Goal: Task Accomplishment & Management: Complete application form

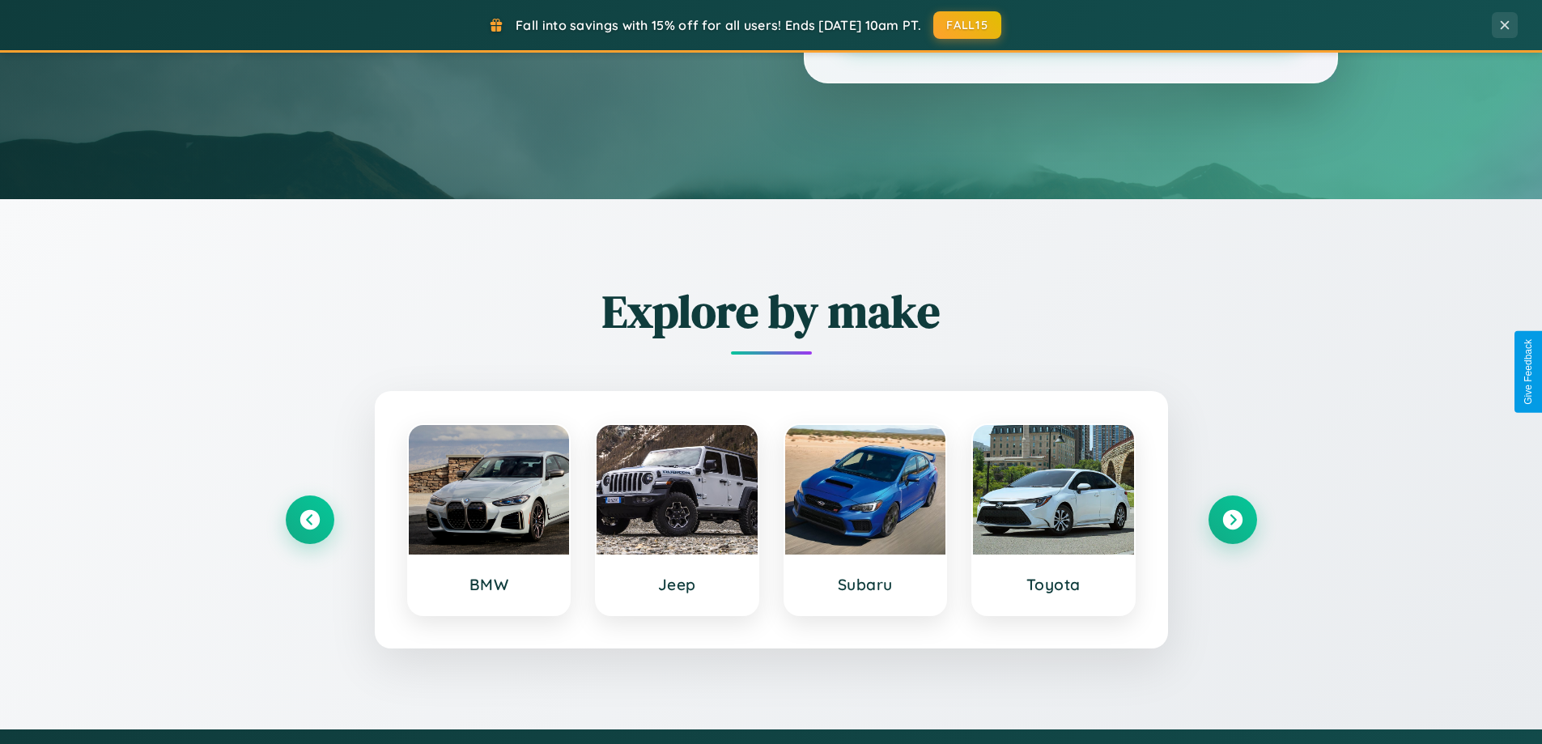
scroll to position [698, 0]
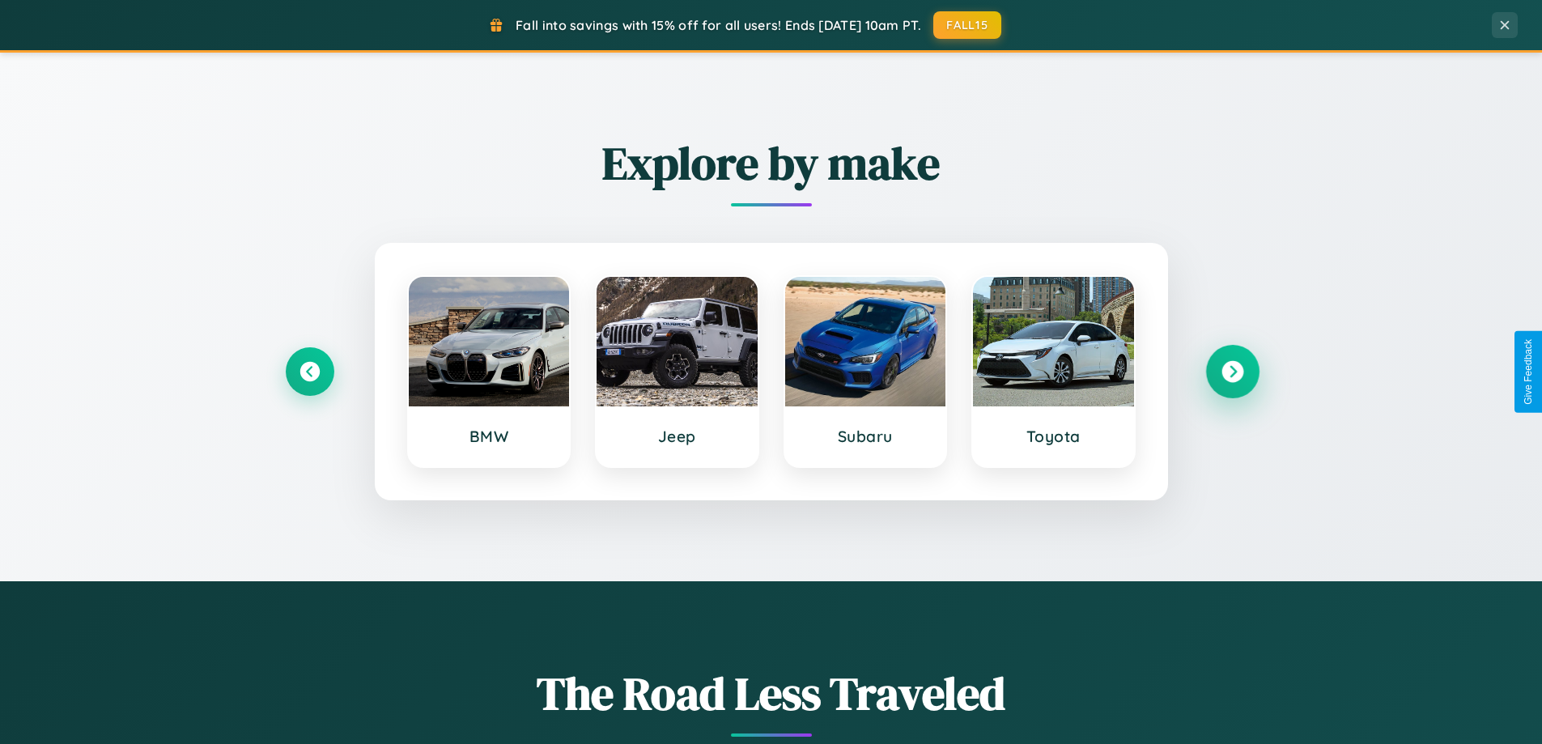
click at [1232, 372] on icon at bounding box center [1233, 372] width 22 height 22
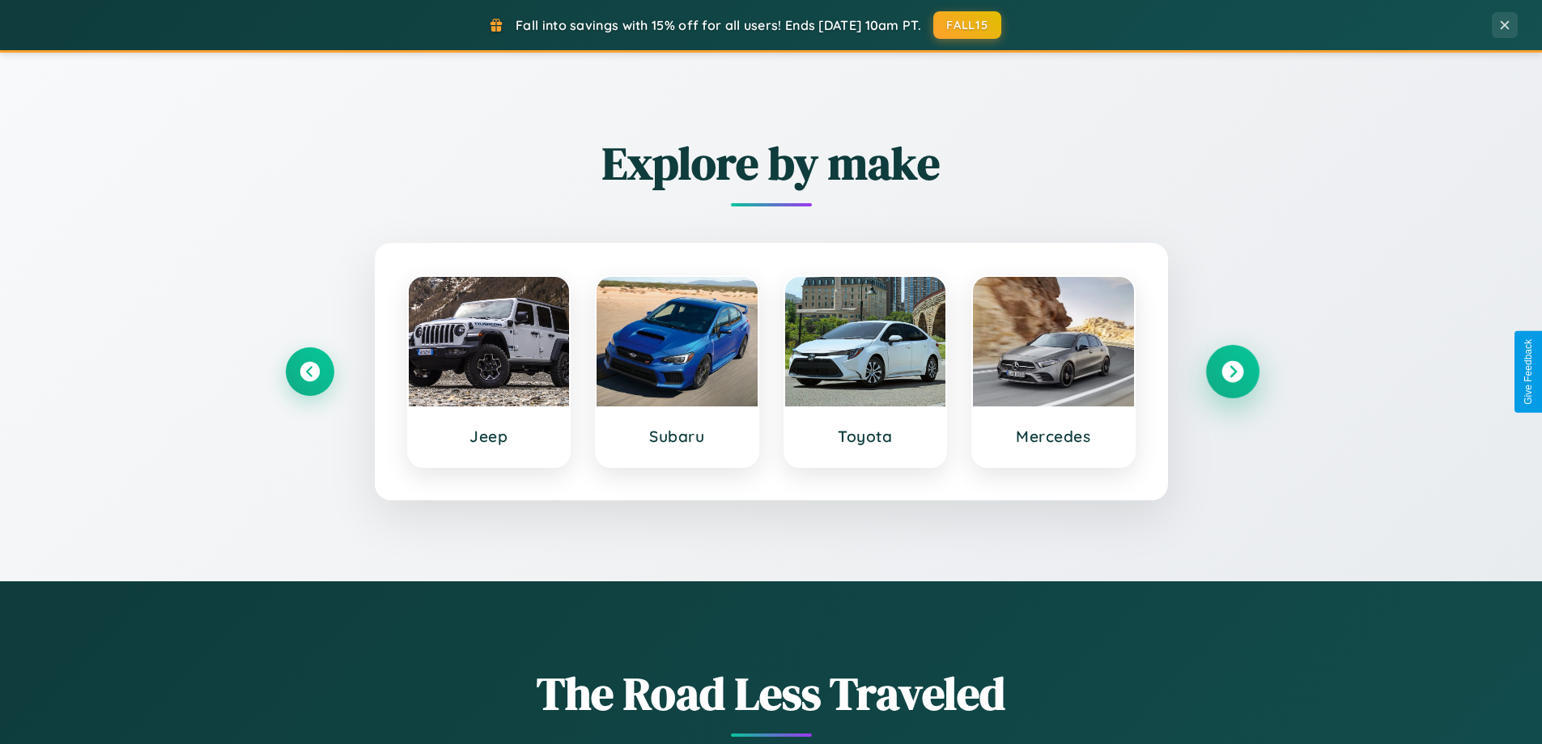
click at [1232, 372] on icon at bounding box center [1233, 372] width 22 height 22
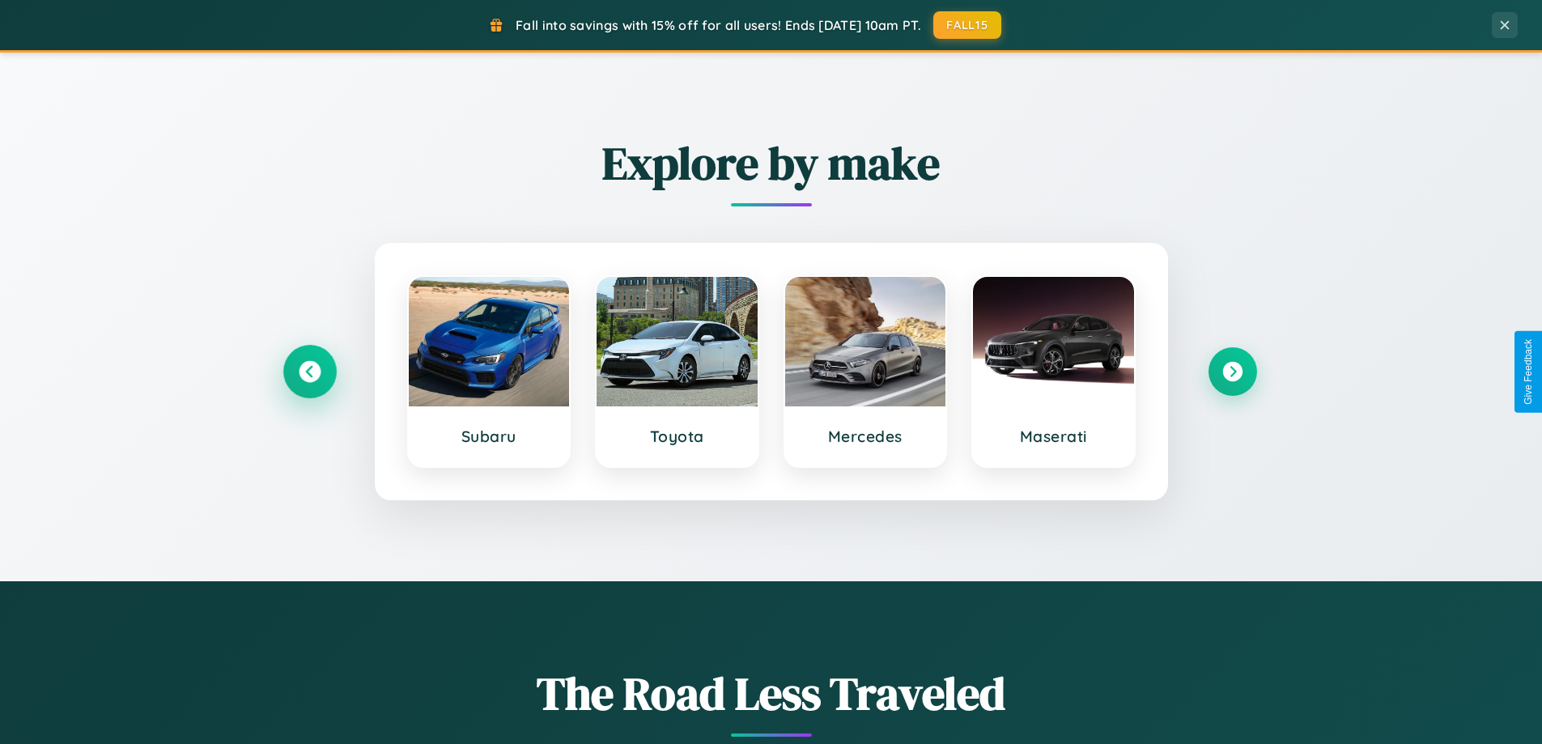
click at [309, 372] on icon at bounding box center [310, 372] width 22 height 22
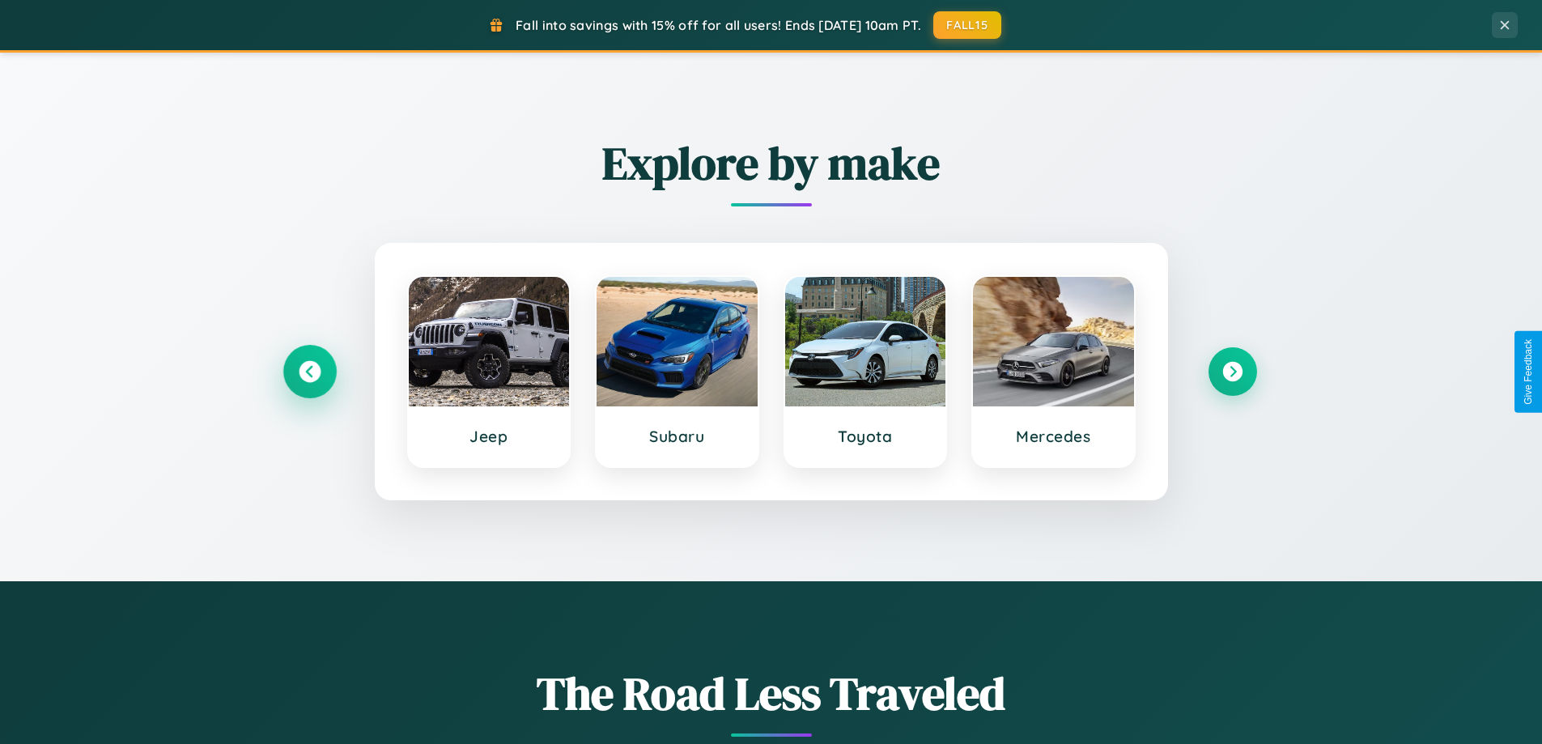
scroll to position [1114, 0]
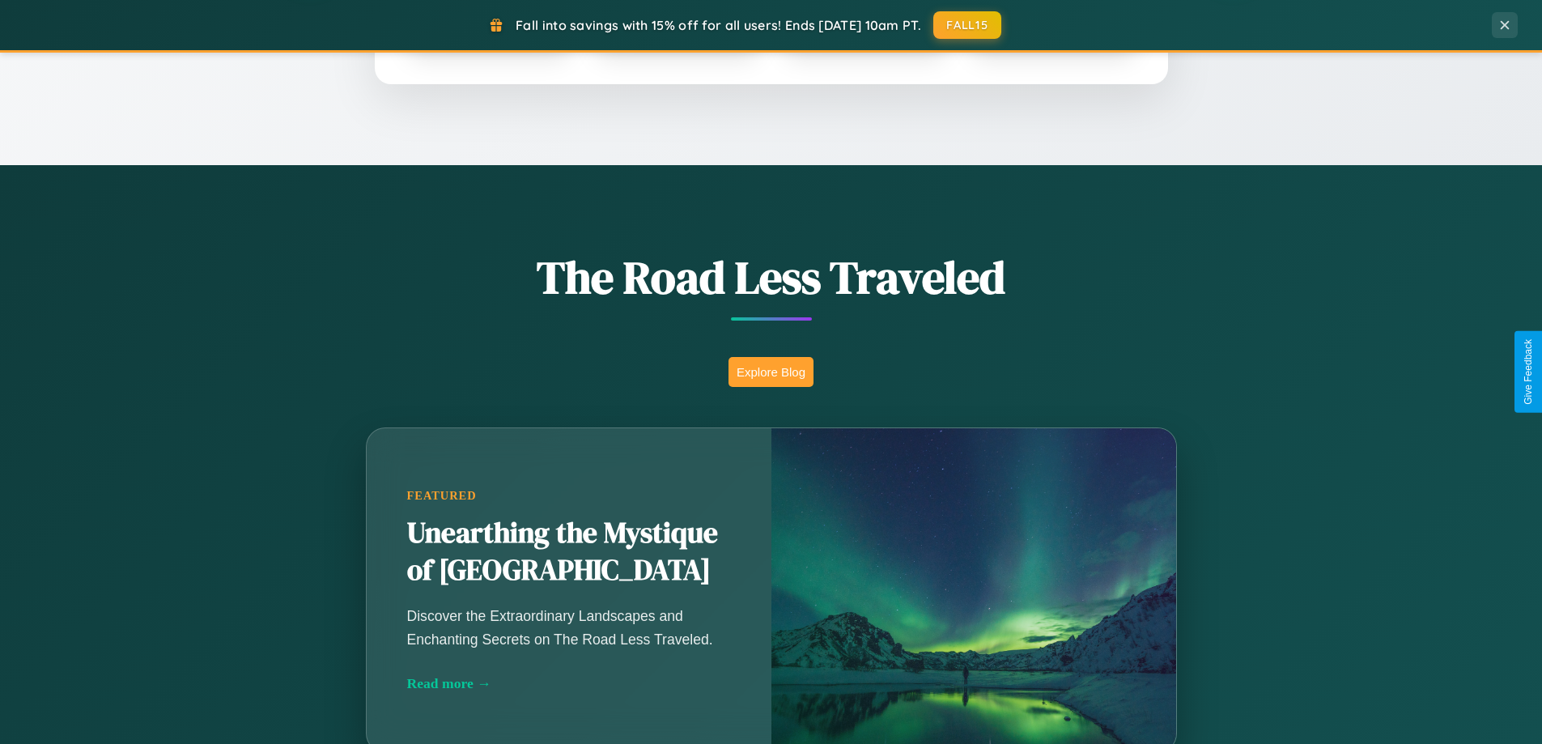
click at [771, 372] on button "Explore Blog" at bounding box center [771, 372] width 85 height 30
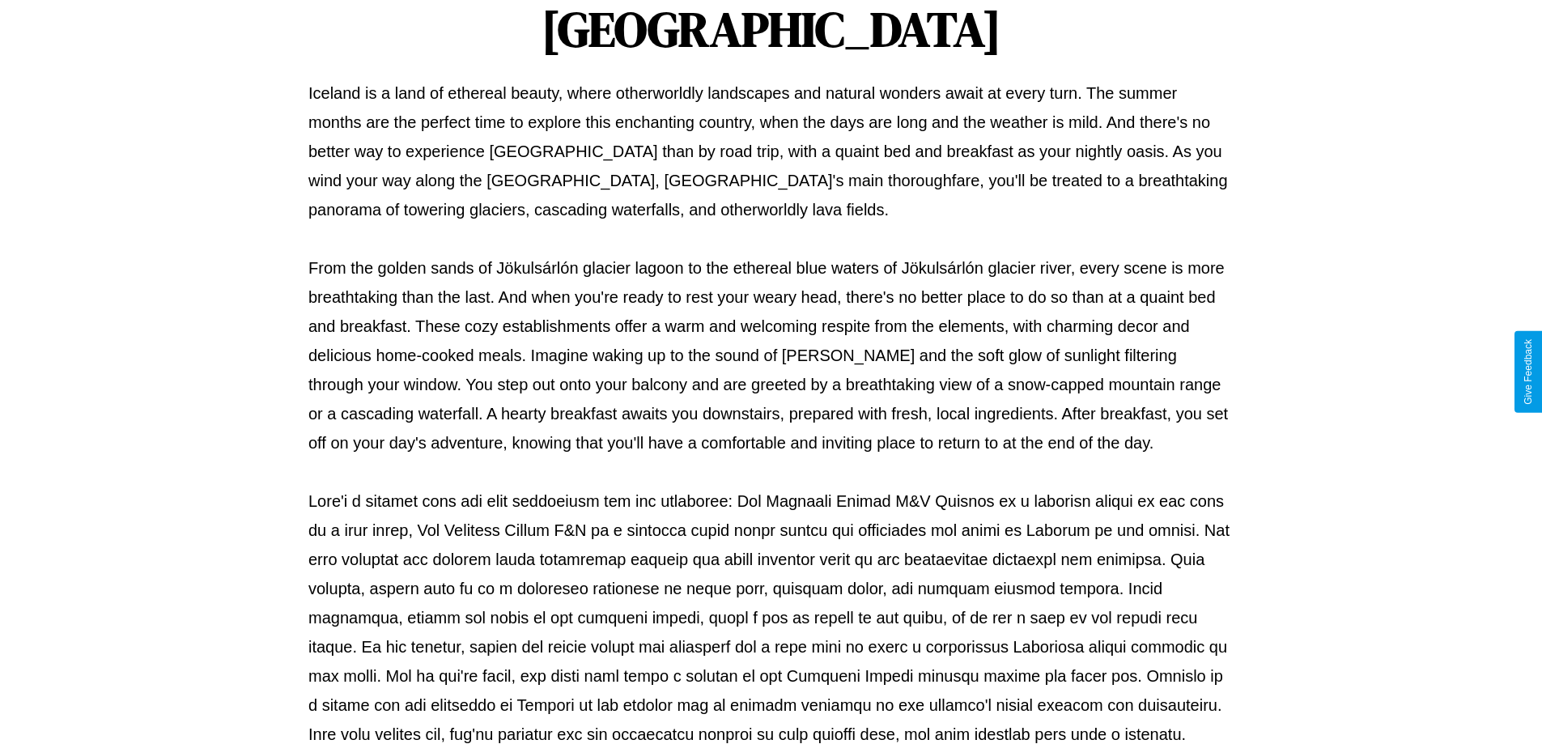
scroll to position [524, 0]
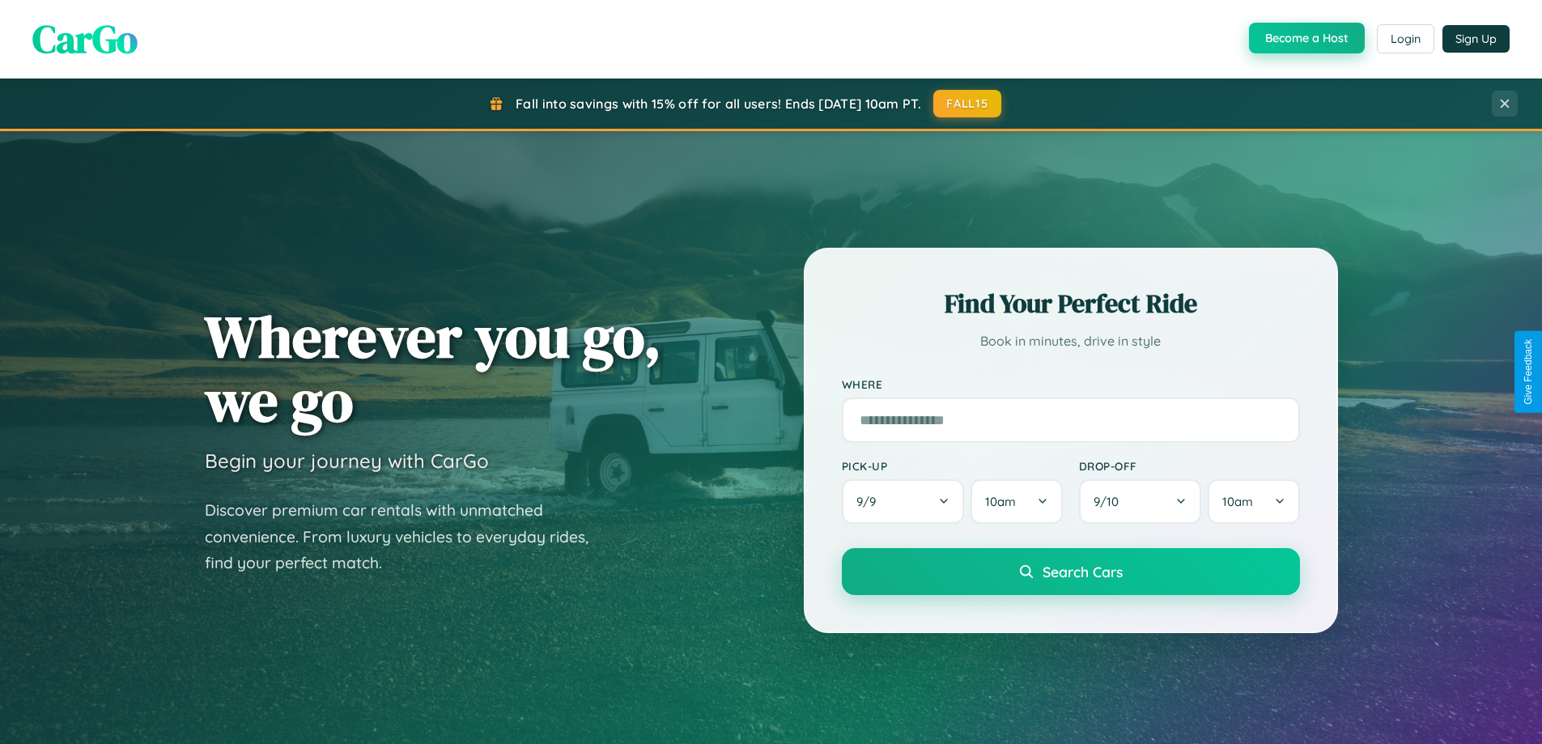
click at [1305, 38] on button "Become a Host" at bounding box center [1307, 38] width 116 height 31
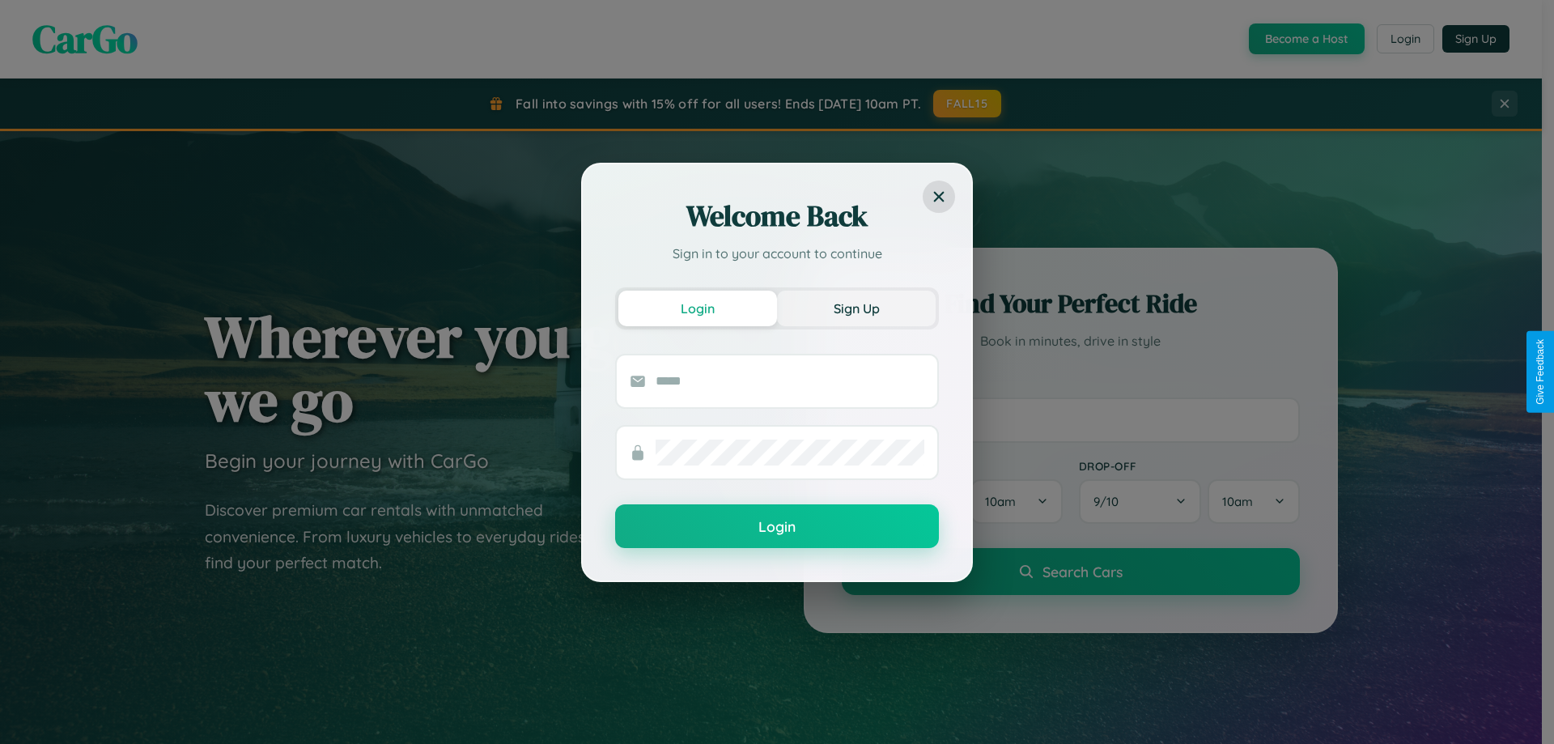
click at [857, 308] on button "Sign Up" at bounding box center [856, 309] width 159 height 36
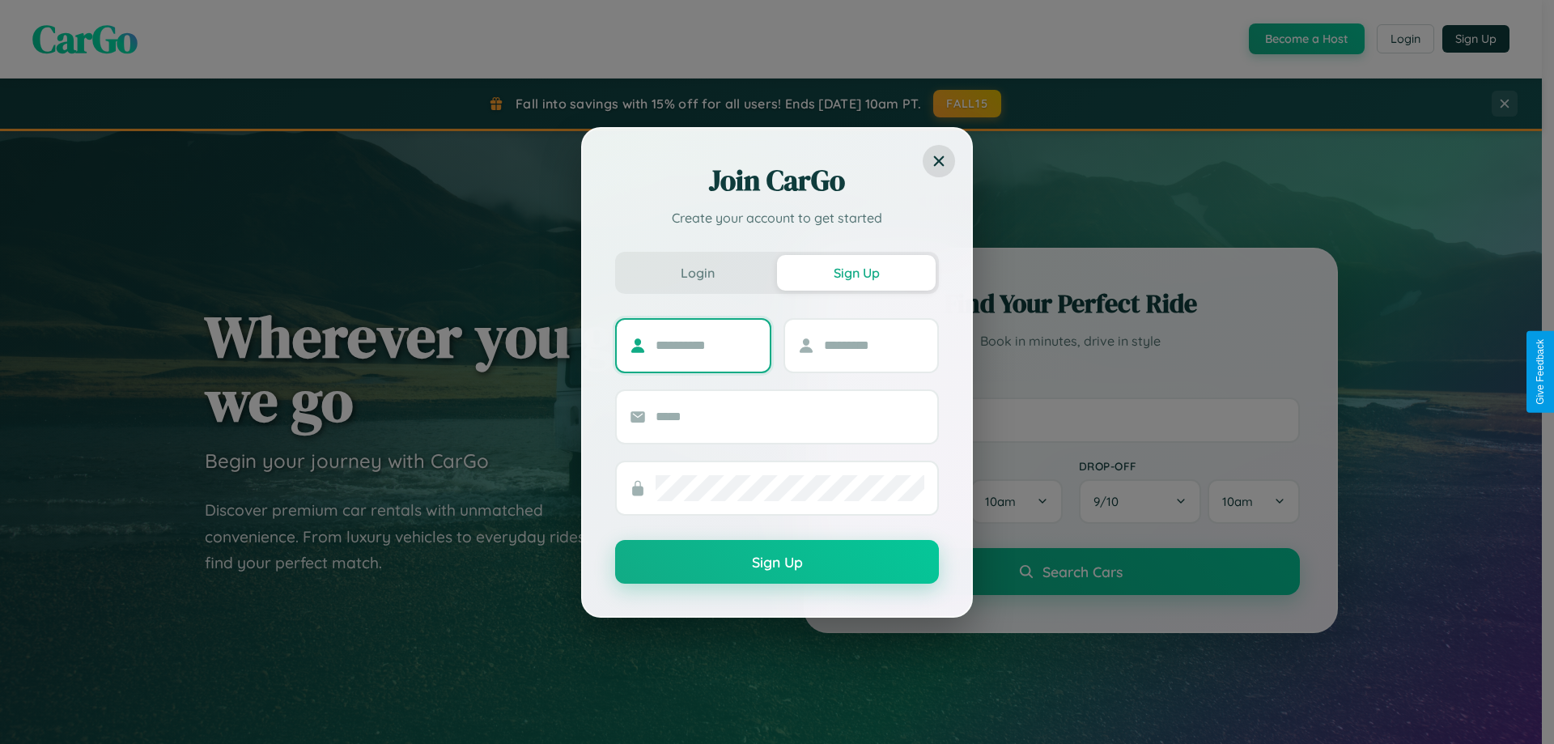
click at [706, 345] on input "text" at bounding box center [706, 346] width 101 height 26
type input "******"
click at [874, 345] on input "text" at bounding box center [874, 346] width 101 height 26
type input "*****"
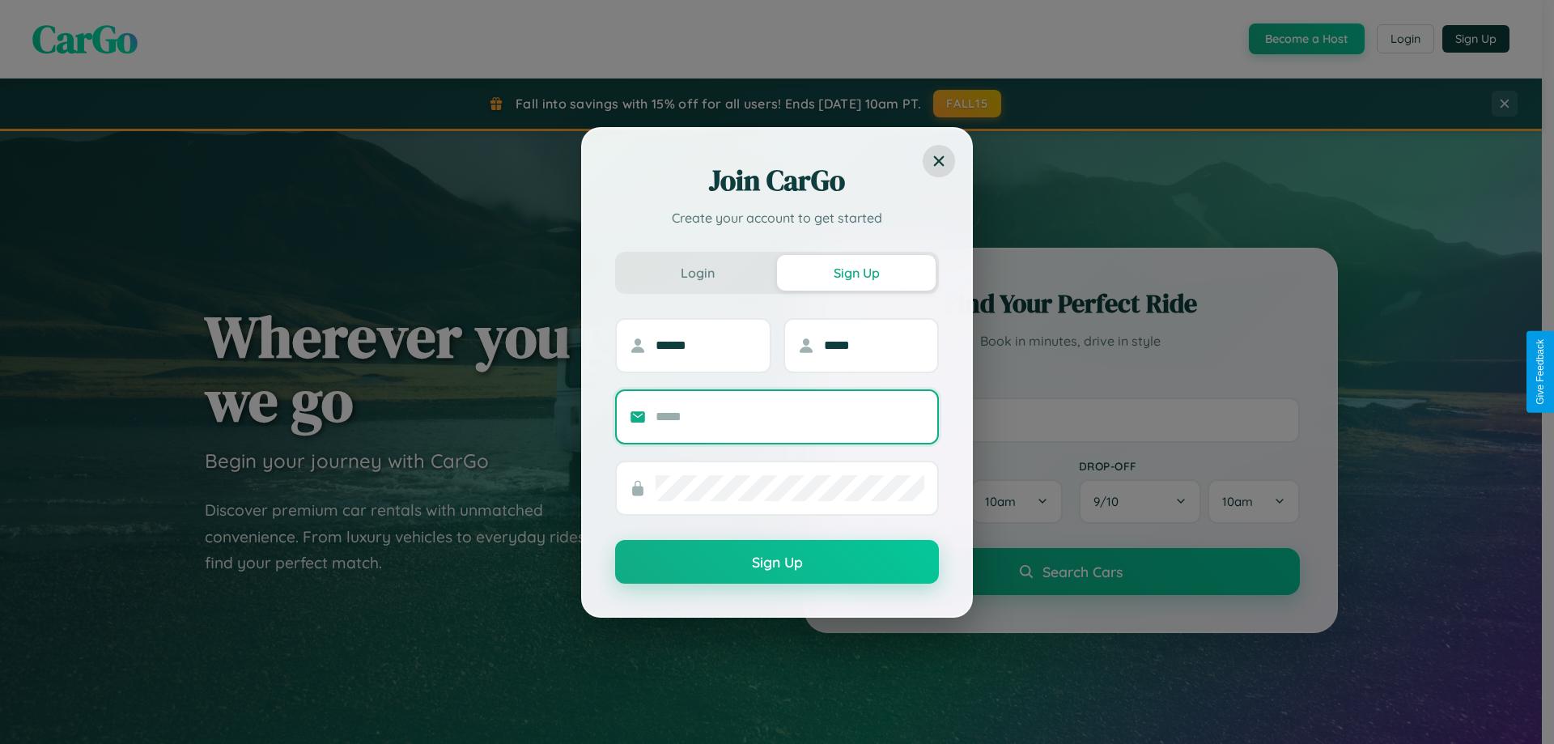
click at [790, 416] on input "text" at bounding box center [790, 417] width 269 height 26
type input "**********"
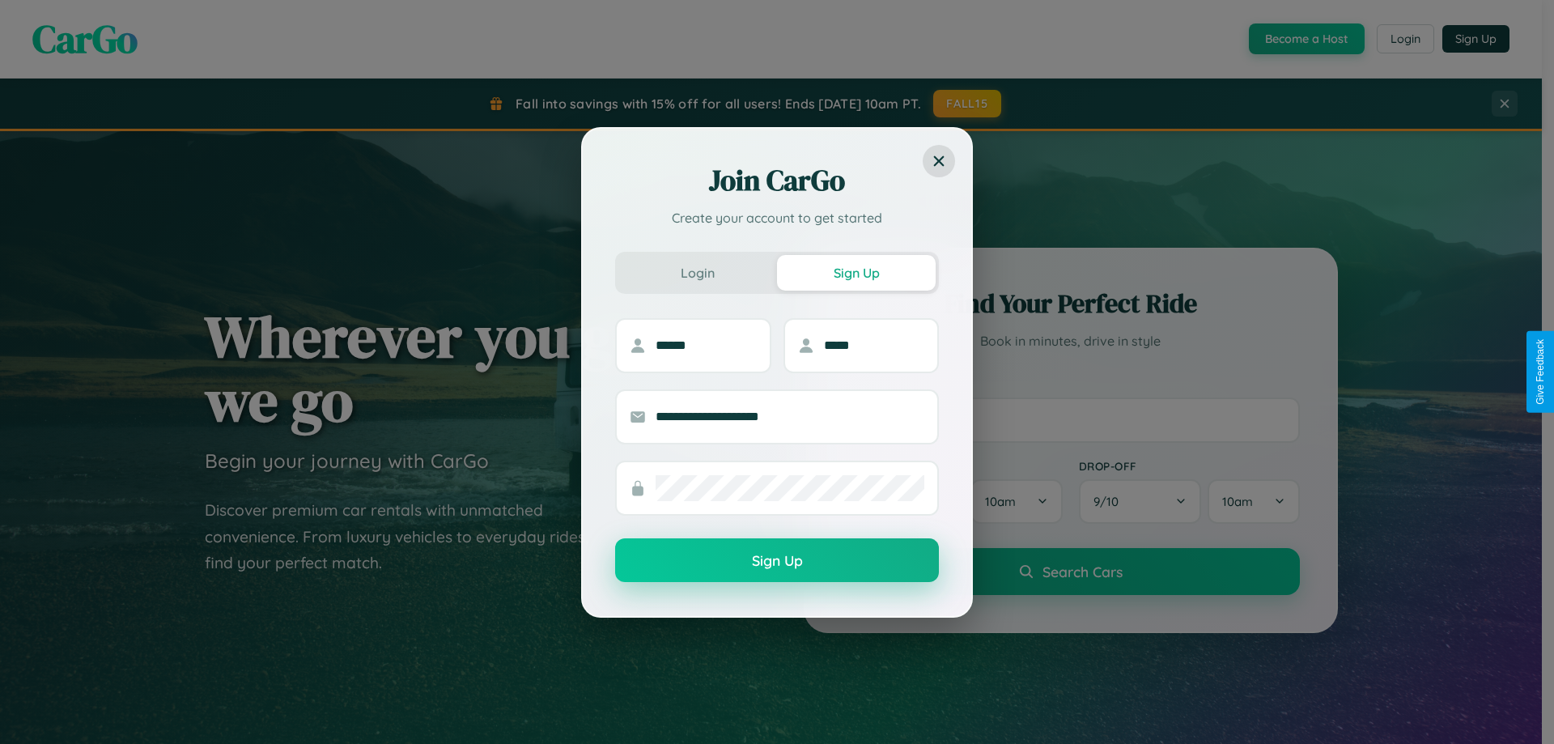
click at [777, 561] on button "Sign Up" at bounding box center [777, 560] width 324 height 44
